Goal: Task Accomplishment & Management: Manage account settings

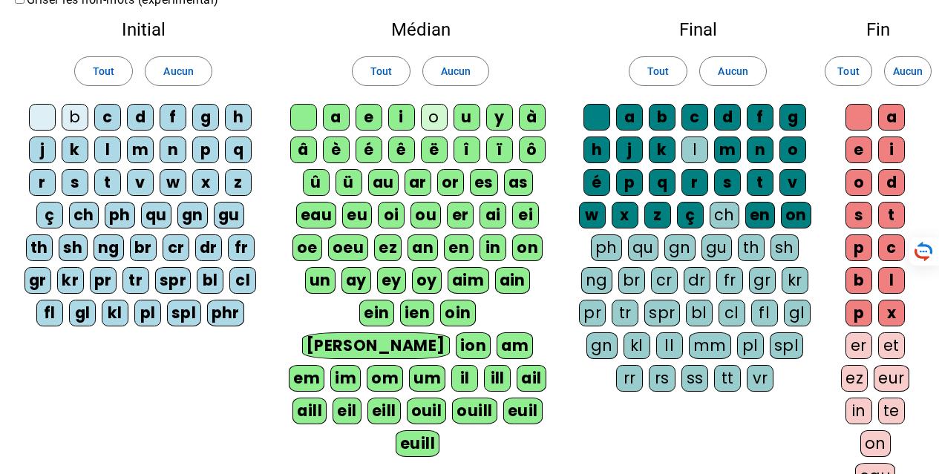
scroll to position [297, 0]
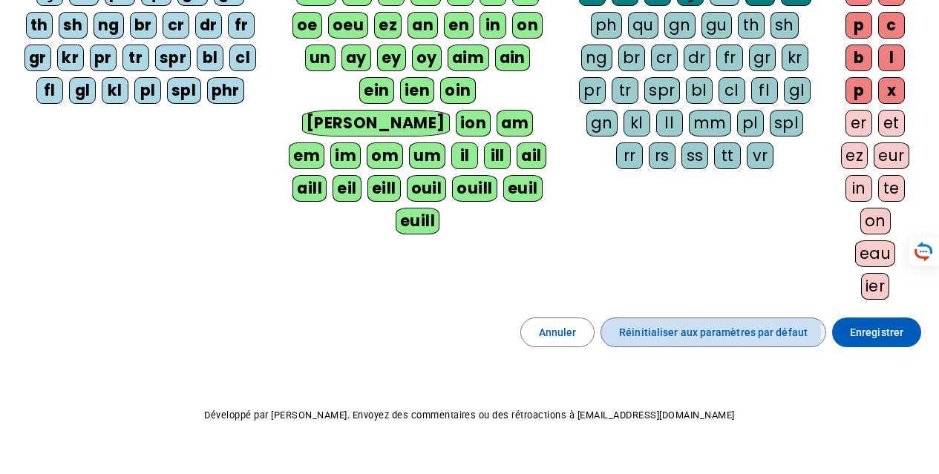
click at [699, 333] on span "Réinitialiser aux paramètres par défaut" at bounding box center [713, 333] width 189 height 18
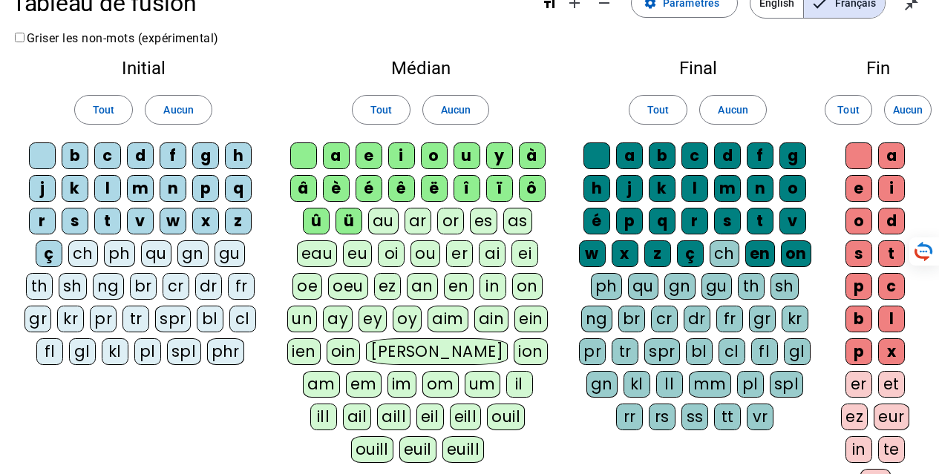
scroll to position [0, 0]
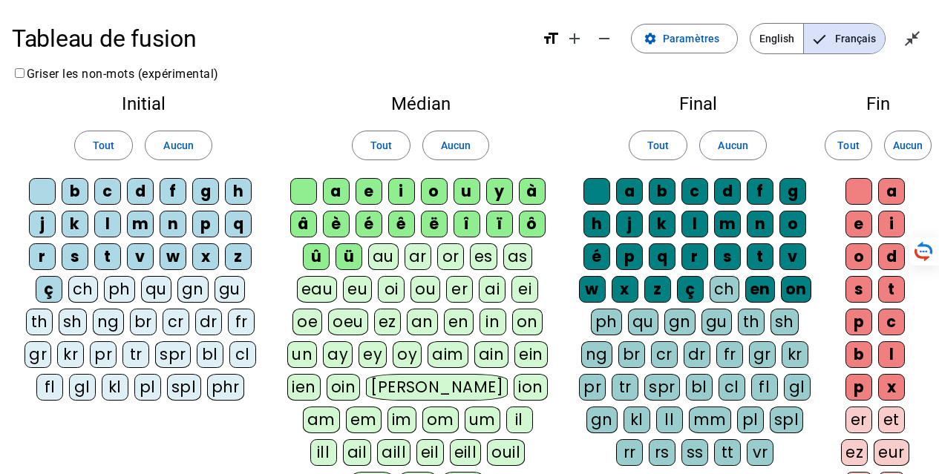
click at [88, 287] on div "ch" at bounding box center [83, 289] width 30 height 27
click at [81, 294] on div "ch" at bounding box center [83, 289] width 30 height 27
click at [48, 285] on div "ç" at bounding box center [49, 289] width 27 height 27
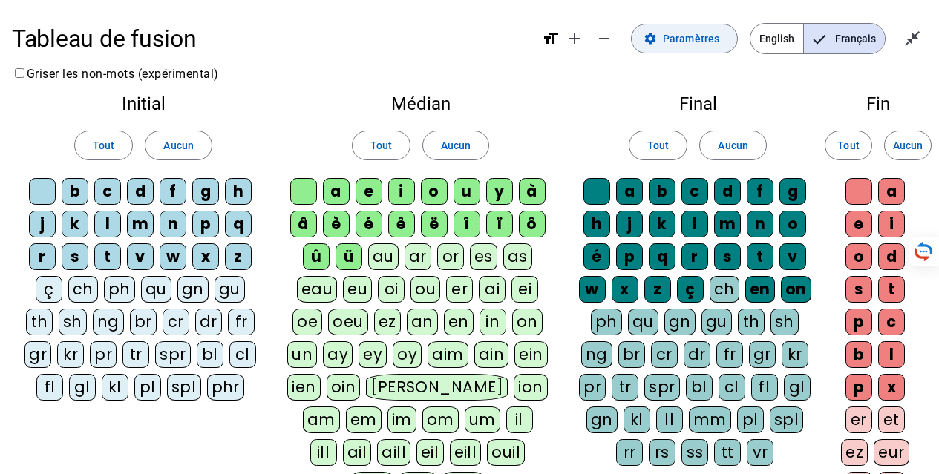
click at [722, 36] on span at bounding box center [684, 39] width 105 height 36
click at [691, 36] on span "Paramètres" at bounding box center [691, 39] width 56 height 18
click at [206, 140] on span at bounding box center [178, 146] width 65 height 36
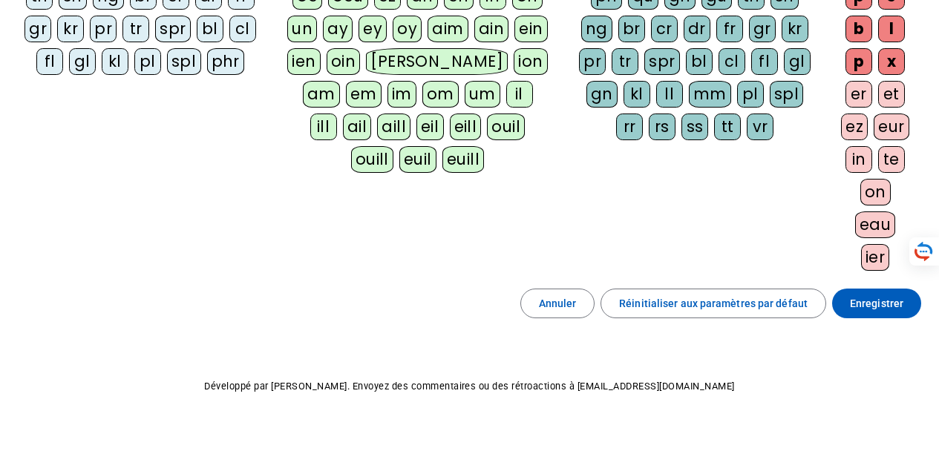
scroll to position [29, 0]
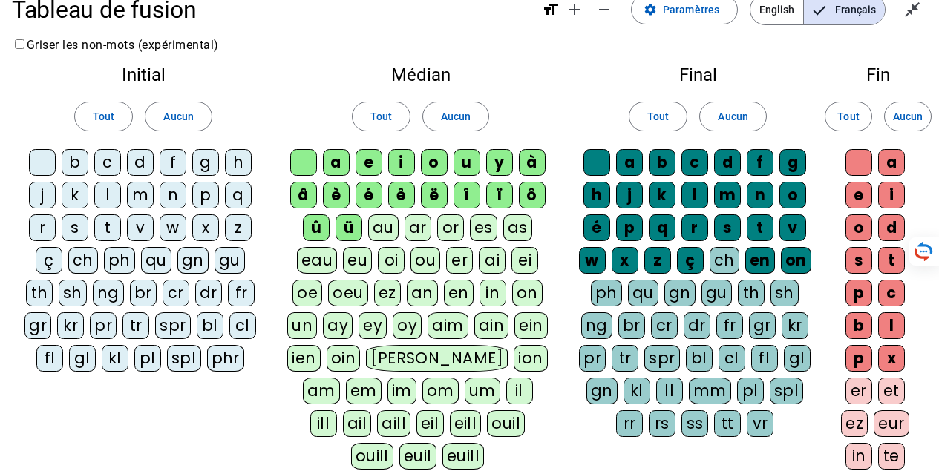
click at [76, 172] on div "b" at bounding box center [75, 162] width 27 height 27
click at [103, 165] on div "c" at bounding box center [107, 162] width 27 height 27
click at [134, 166] on div "d" at bounding box center [140, 162] width 27 height 27
click at [174, 163] on div "f" at bounding box center [173, 162] width 27 height 27
click at [216, 161] on div "g" at bounding box center [205, 162] width 27 height 27
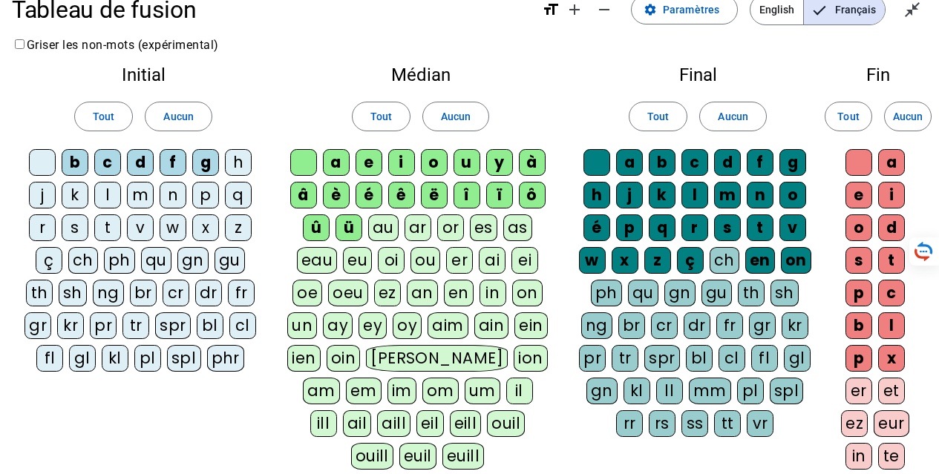
click at [237, 166] on div "h" at bounding box center [238, 162] width 27 height 27
click at [45, 202] on div "j" at bounding box center [42, 195] width 27 height 27
click at [78, 196] on div "k" at bounding box center [75, 195] width 27 height 27
click at [68, 191] on div "k" at bounding box center [75, 195] width 27 height 27
click at [42, 192] on div "j" at bounding box center [42, 195] width 27 height 27
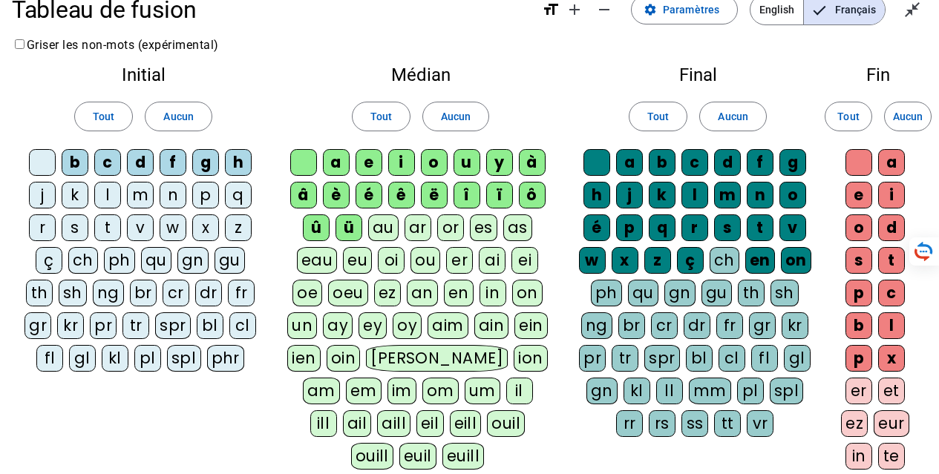
click at [36, 192] on div "j" at bounding box center [42, 195] width 27 height 27
drag, startPoint x: 76, startPoint y: 189, endPoint x: 112, endPoint y: 206, distance: 39.5
click at [85, 194] on div "k" at bounding box center [75, 195] width 27 height 27
click at [113, 203] on div "l" at bounding box center [107, 195] width 27 height 27
click at [134, 198] on div "m" at bounding box center [140, 195] width 27 height 27
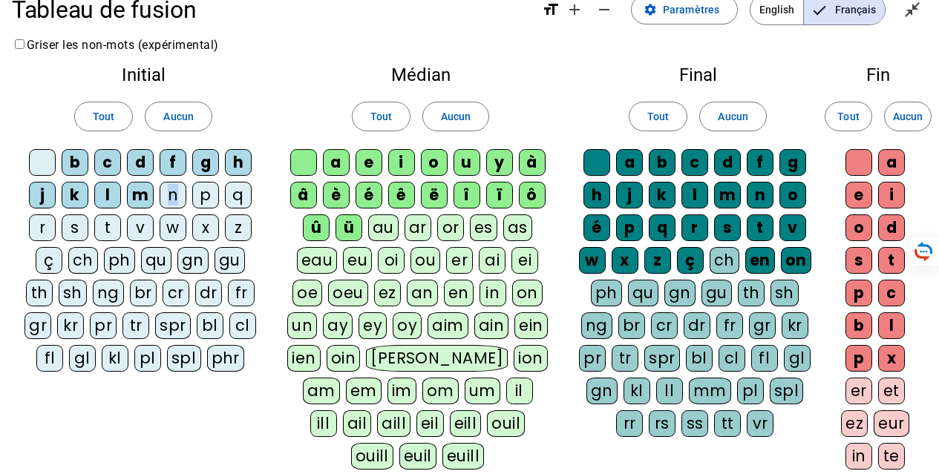
click at [174, 199] on div "n" at bounding box center [173, 195] width 27 height 27
click at [201, 199] on div "p" at bounding box center [205, 195] width 27 height 27
click at [239, 192] on div "q" at bounding box center [238, 195] width 27 height 27
click at [42, 223] on div "r" at bounding box center [42, 228] width 27 height 27
click at [74, 222] on div "s" at bounding box center [75, 228] width 27 height 27
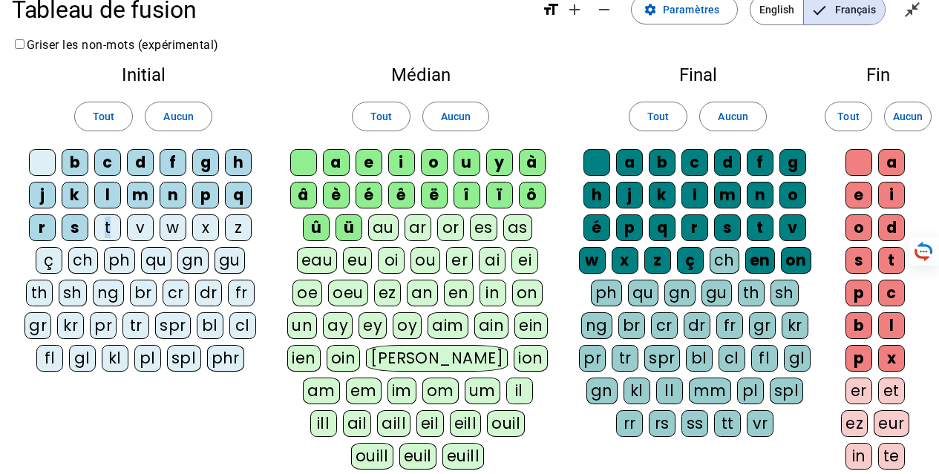
click at [108, 226] on div "t" at bounding box center [107, 228] width 27 height 27
click at [141, 226] on div "v" at bounding box center [140, 228] width 27 height 27
click at [175, 227] on div "w" at bounding box center [173, 228] width 27 height 27
click at [206, 228] on div "x" at bounding box center [205, 228] width 27 height 27
click at [237, 228] on div "z" at bounding box center [238, 228] width 27 height 27
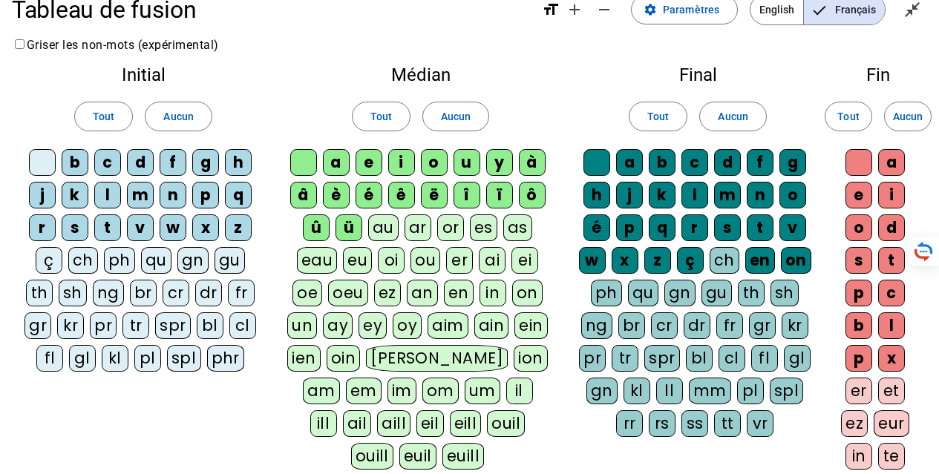
click at [765, 257] on div "en" at bounding box center [760, 260] width 30 height 27
click at [785, 258] on div "on" at bounding box center [796, 260] width 30 height 27
click at [689, 264] on div "ç" at bounding box center [690, 260] width 27 height 27
click at [688, 259] on div "ç" at bounding box center [690, 260] width 27 height 27
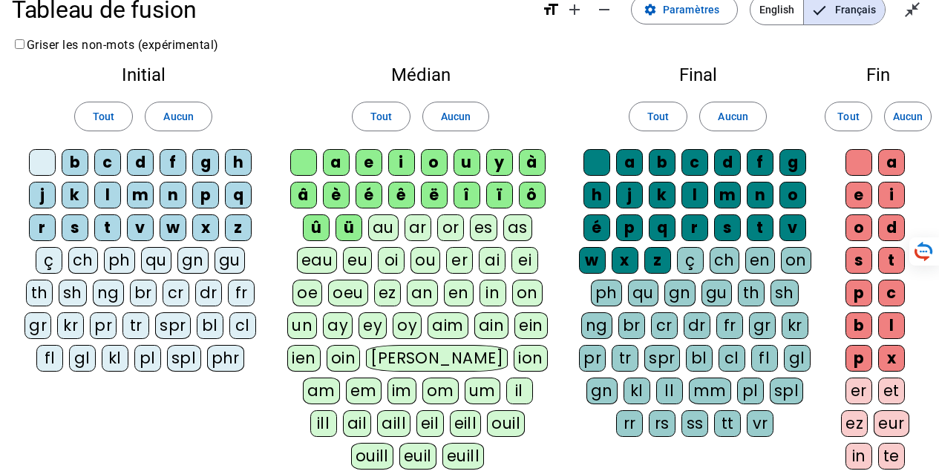
click at [628, 430] on div "rr" at bounding box center [629, 424] width 27 height 27
click at [894, 362] on div "x" at bounding box center [891, 358] width 27 height 27
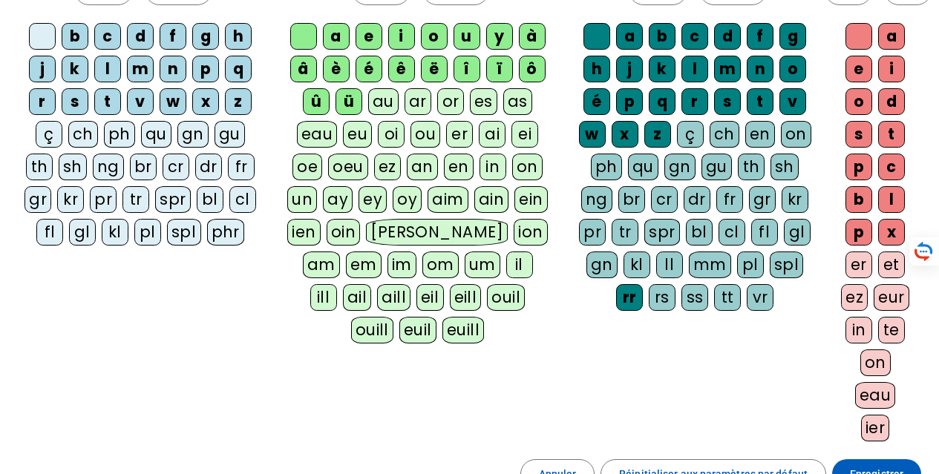
scroll to position [177, 0]
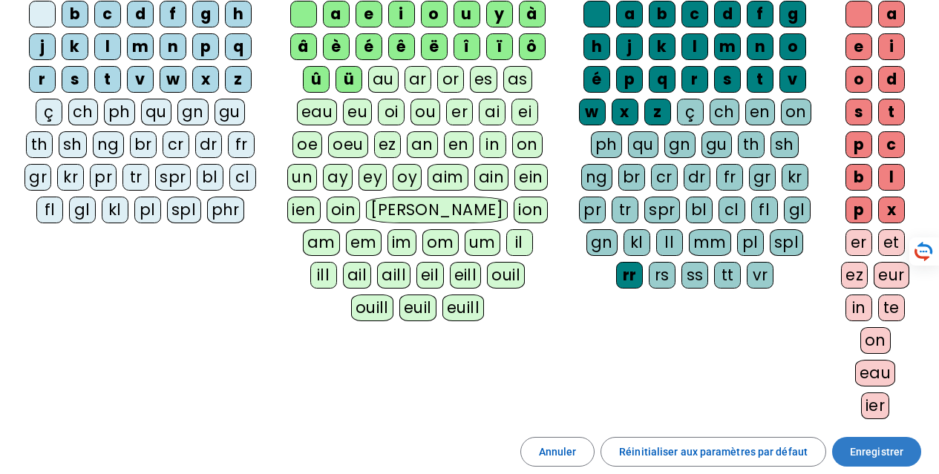
click at [881, 454] on span "Enregistrer" at bounding box center [876, 452] width 53 height 18
